Goal: Task Accomplishment & Management: Manage account settings

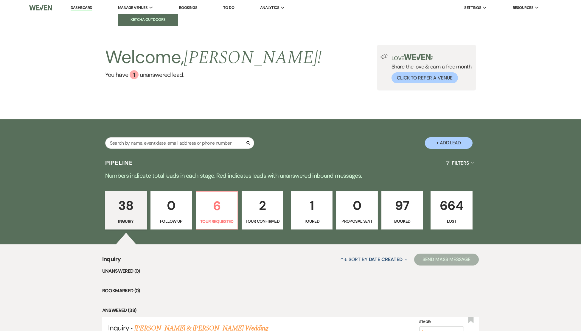
click at [142, 17] on li "Ketcha Outdoors" at bounding box center [148, 20] width 54 height 6
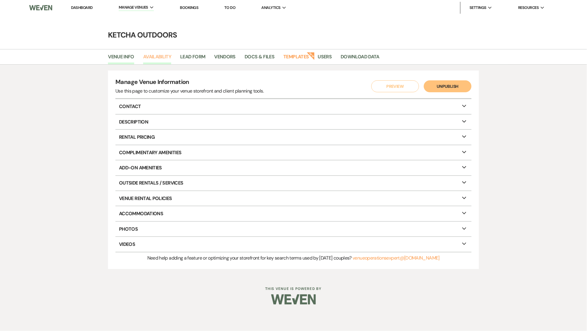
click at [161, 55] on link "Availability" at bounding box center [157, 58] width 28 height 11
select select "2"
select select "2026"
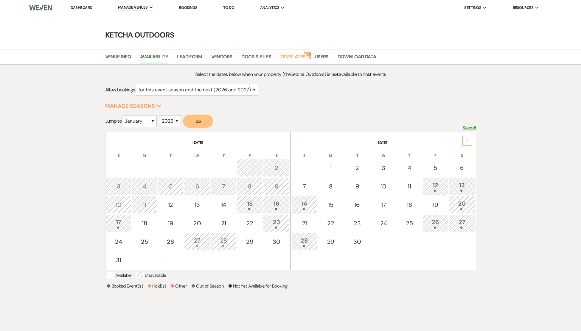
click at [467, 142] on icon "Next" at bounding box center [467, 142] width 3 height 4
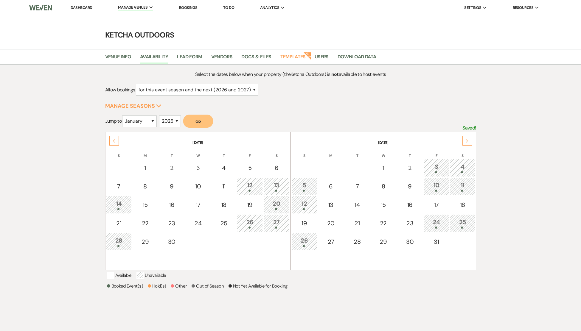
click at [467, 142] on icon "Next" at bounding box center [467, 142] width 3 height 4
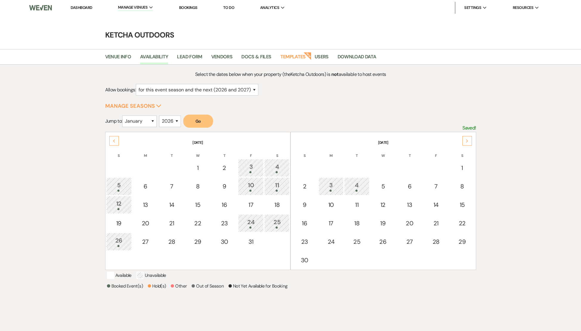
click at [467, 142] on icon "Next" at bounding box center [467, 142] width 3 height 4
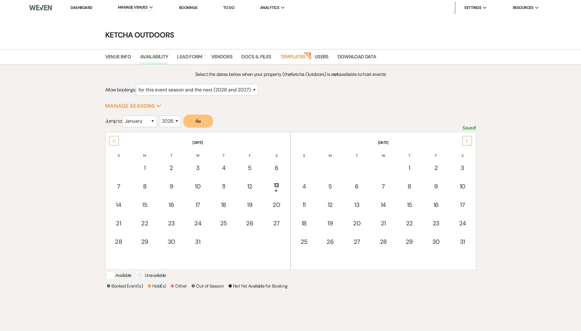
click at [467, 142] on icon "Next" at bounding box center [467, 142] width 3 height 4
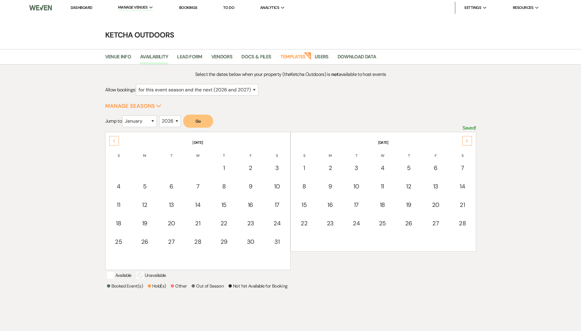
click at [467, 142] on icon "Next" at bounding box center [467, 142] width 3 height 4
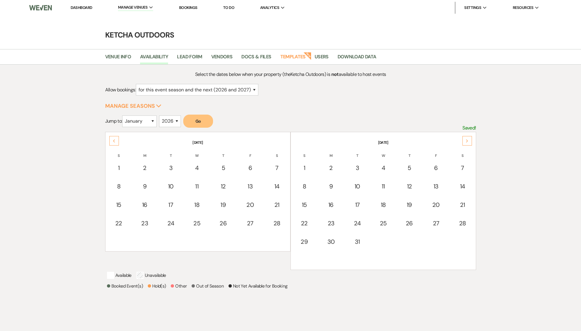
click at [467, 142] on icon "Next" at bounding box center [467, 142] width 3 height 4
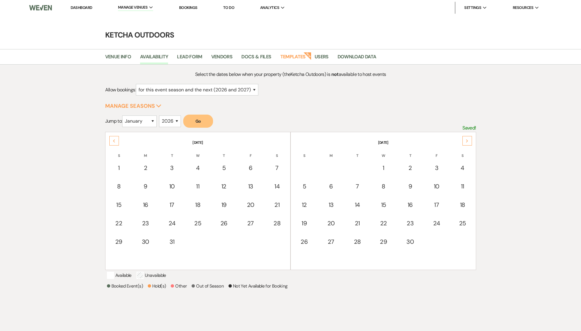
click at [466, 141] on icon "Next" at bounding box center [467, 142] width 3 height 4
click at [464, 141] on div "Next" at bounding box center [468, 141] width 10 height 10
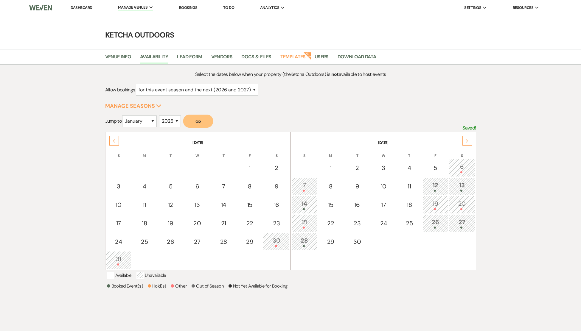
click at [464, 141] on div "Next" at bounding box center [468, 141] width 10 height 10
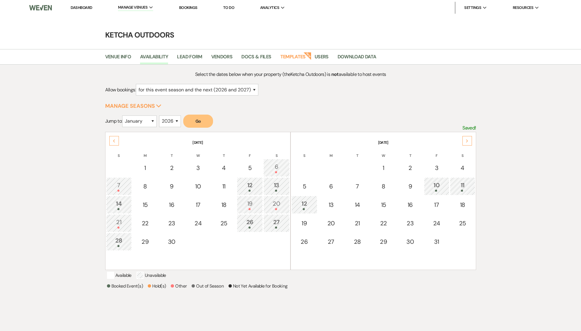
click at [464, 141] on div "Next" at bounding box center [468, 141] width 10 height 10
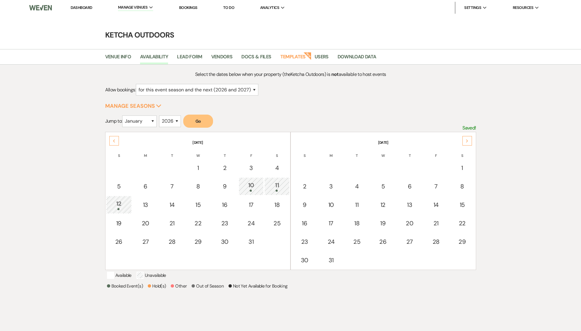
click at [463, 141] on div "Next" at bounding box center [468, 141] width 10 height 10
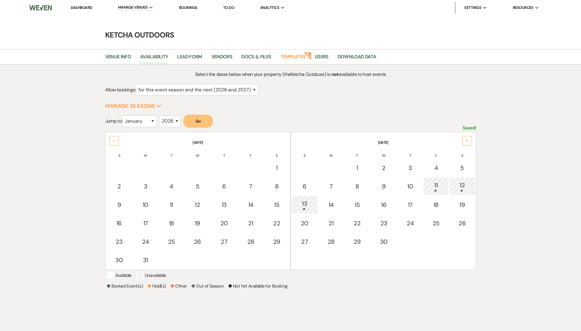
click at [85, 8] on link "Dashboard" at bounding box center [81, 7] width 21 height 5
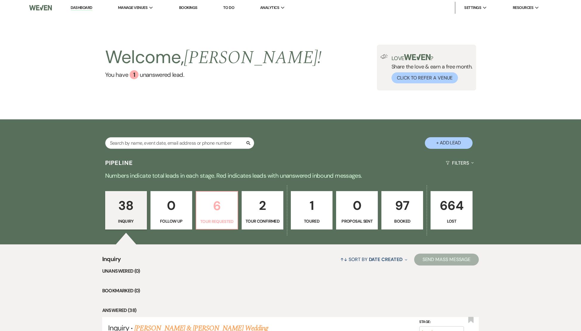
click at [216, 203] on p "6" at bounding box center [217, 206] width 34 height 20
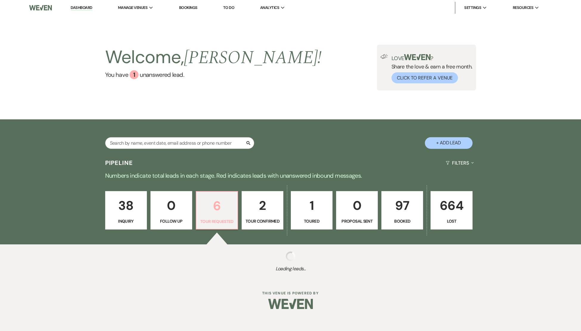
select select "2"
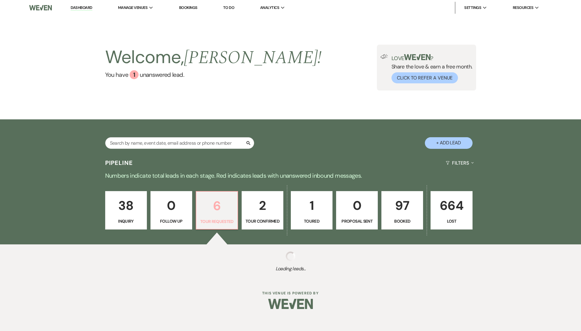
select select "2"
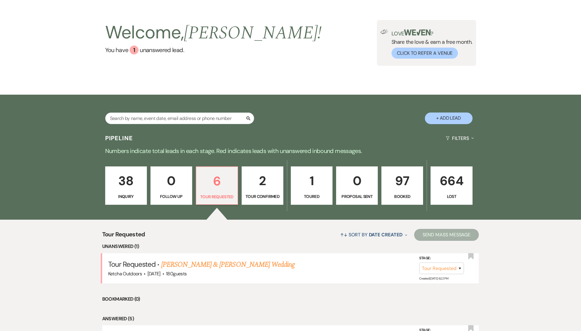
scroll to position [29, 0]
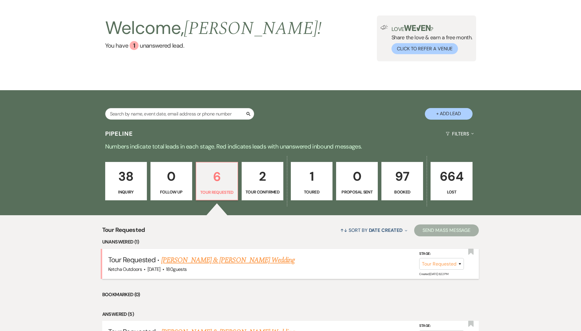
click at [227, 266] on link "[PERSON_NAME] & [PERSON_NAME] Wedding" at bounding box center [228, 260] width 134 height 11
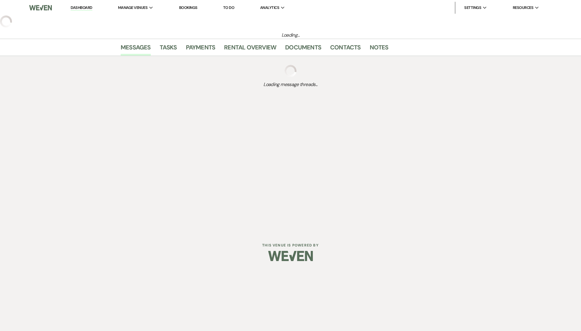
select select "2"
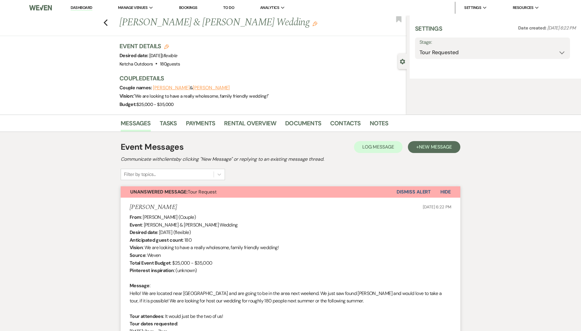
select select "1"
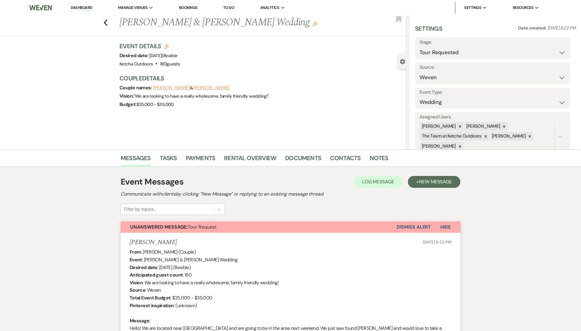
click at [81, 6] on link "Dashboard" at bounding box center [81, 8] width 21 height 6
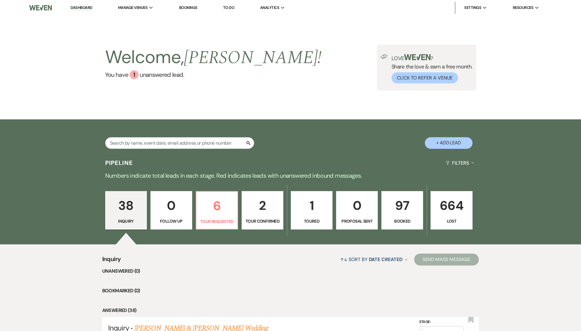
click at [266, 211] on p "2" at bounding box center [263, 206] width 34 height 20
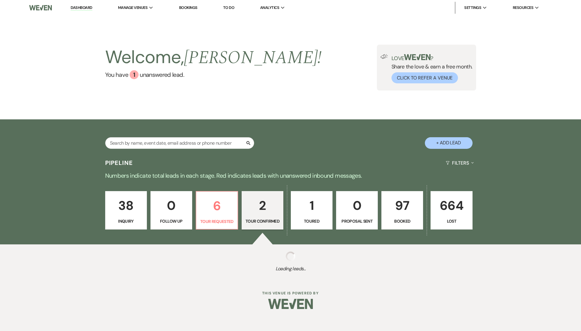
select select "4"
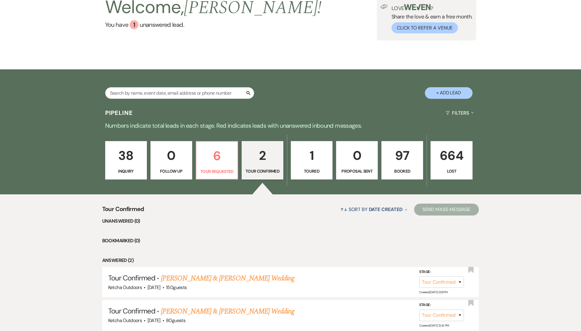
scroll to position [103, 0]
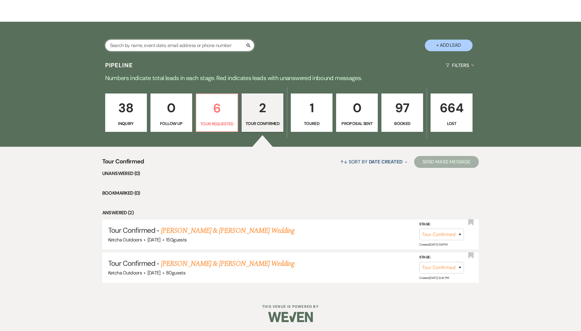
click at [150, 40] on input "text" at bounding box center [179, 46] width 149 height 12
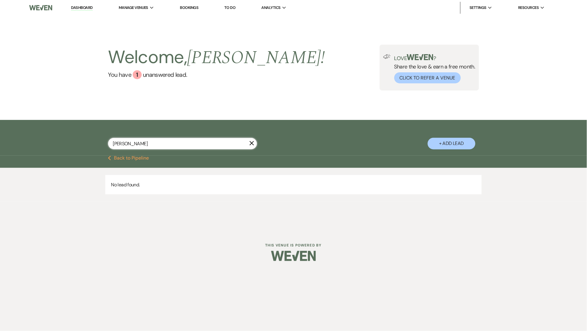
drag, startPoint x: 137, startPoint y: 145, endPoint x: 108, endPoint y: 141, distance: 29.2
click at [108, 141] on input "[PERSON_NAME]" at bounding box center [182, 144] width 149 height 12
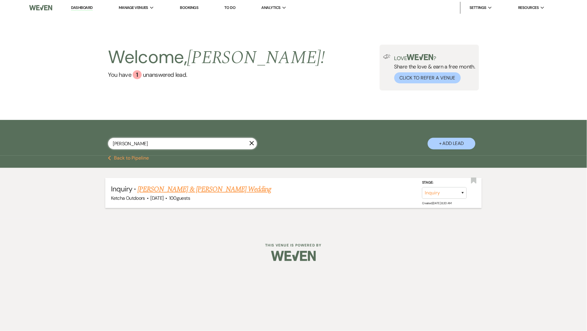
type input "[PERSON_NAME]"
click at [174, 187] on link "[PERSON_NAME] & [PERSON_NAME] Wedding" at bounding box center [204, 189] width 134 height 11
select select "1"
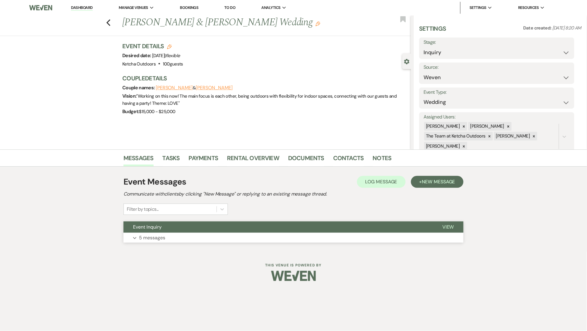
click at [452, 227] on span "View" at bounding box center [448, 227] width 12 height 6
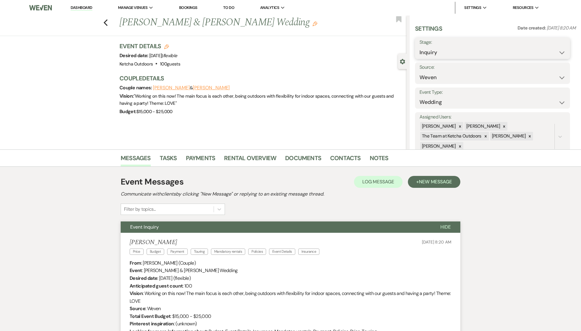
click at [563, 51] on select "Inquiry Follow Up Tour Requested Tour Confirmed Toured Proposal Sent Booked Lost" at bounding box center [493, 53] width 146 height 12
click at [554, 48] on button "Save" at bounding box center [554, 48] width 34 height 12
click at [561, 52] on select "Inquiry Follow Up Tour Requested Tour Confirmed Toured Proposal Sent Booked Lost" at bounding box center [493, 53] width 146 height 12
select select "6"
click at [557, 48] on button "Save" at bounding box center [554, 48] width 34 height 12
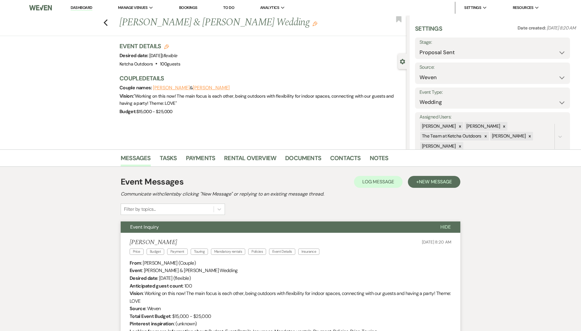
drag, startPoint x: 123, startPoint y: 21, endPoint x: 270, endPoint y: 23, distance: 147.3
click at [270, 23] on h1 "[PERSON_NAME] & [PERSON_NAME] Wedding Edit" at bounding box center [233, 23] width 227 height 14
copy h1 "[PERSON_NAME] & [PERSON_NAME] Wedding"
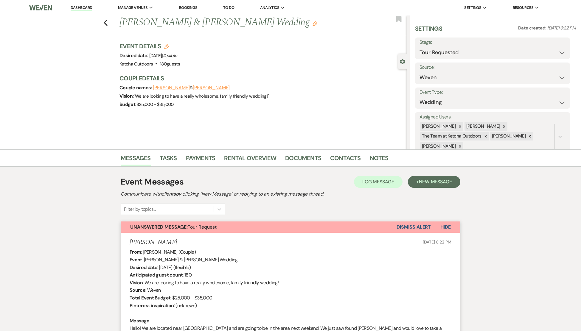
select select "2"
select select "1"
